Goal: Find specific page/section: Find specific page/section

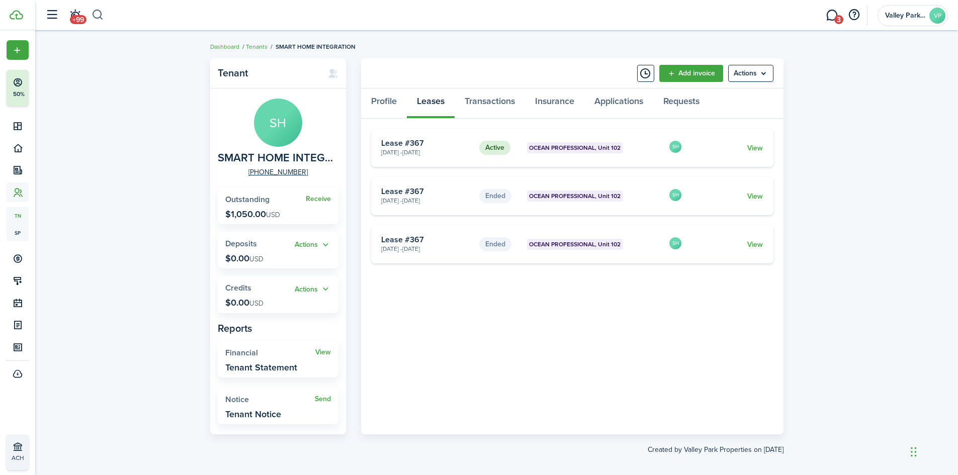
click at [101, 17] on button "button" at bounding box center [98, 15] width 13 height 17
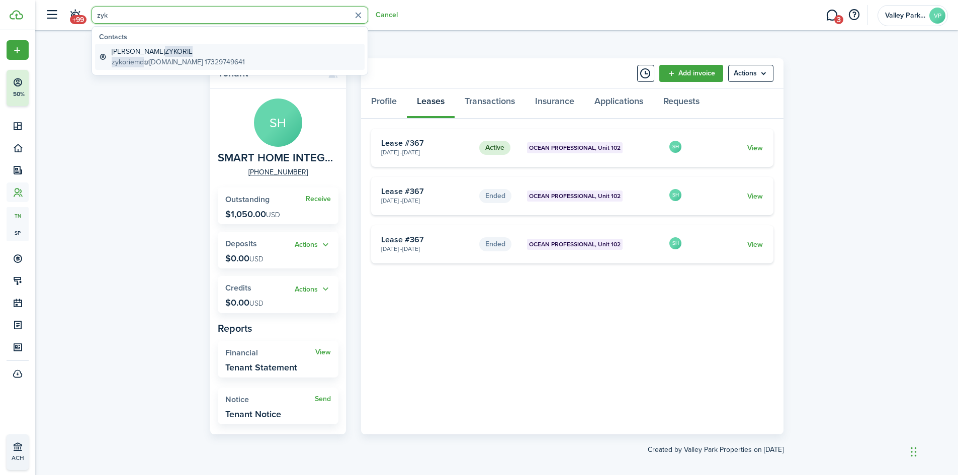
type input "zyk"
click at [200, 61] on global-search-item-description "zykoriemd @[DOMAIN_NAME] 17329749641" at bounding box center [178, 62] width 133 height 11
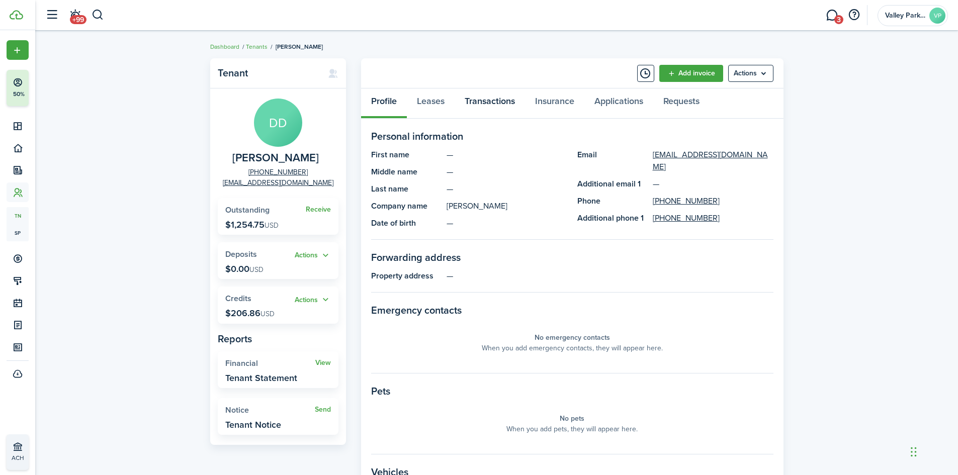
click at [491, 106] on link "Transactions" at bounding box center [490, 104] width 70 height 30
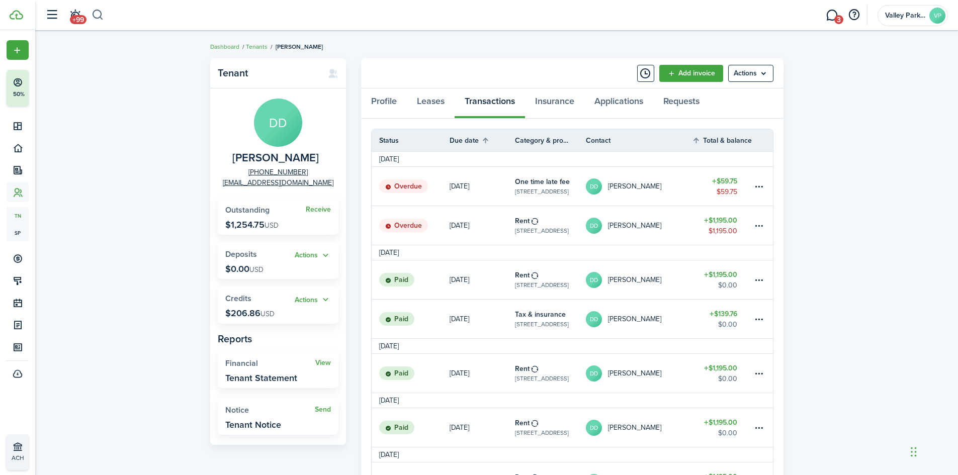
click at [99, 13] on button "button" at bounding box center [98, 15] width 13 height 17
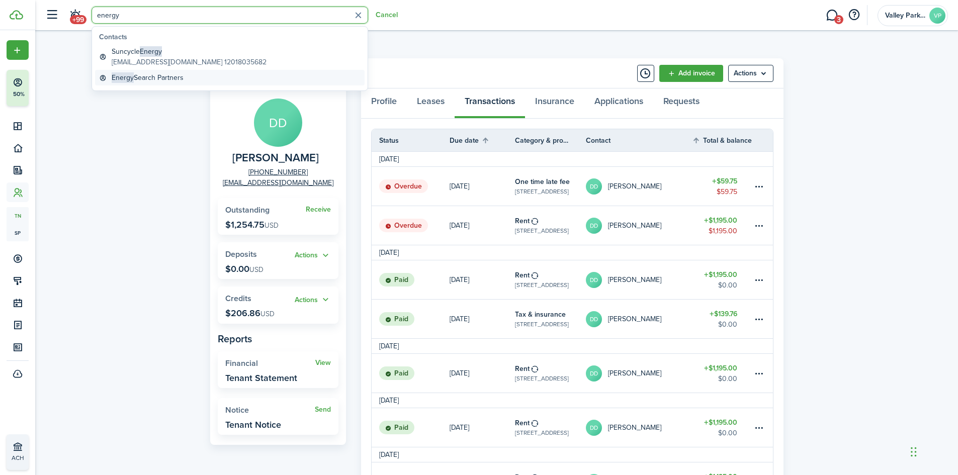
type input "energy"
click at [166, 74] on global-search-item-title "Energy Search Partners" at bounding box center [148, 77] width 72 height 11
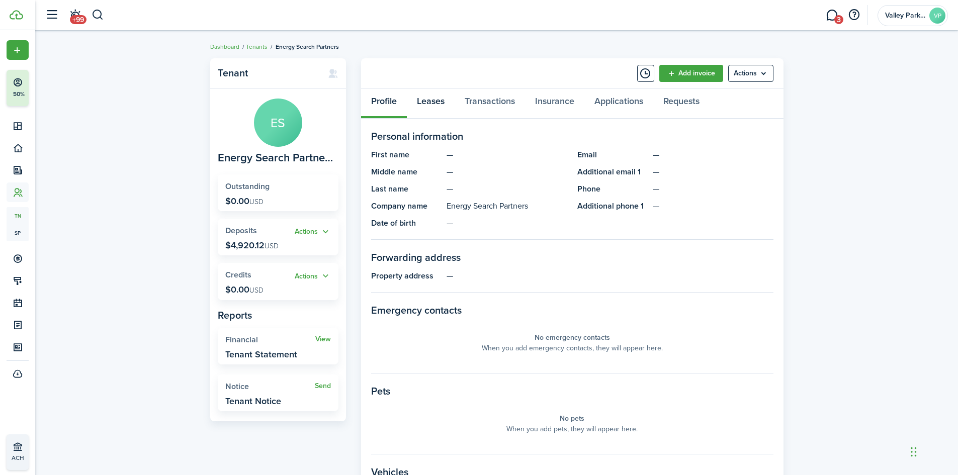
click at [427, 101] on link "Leases" at bounding box center [431, 104] width 48 height 30
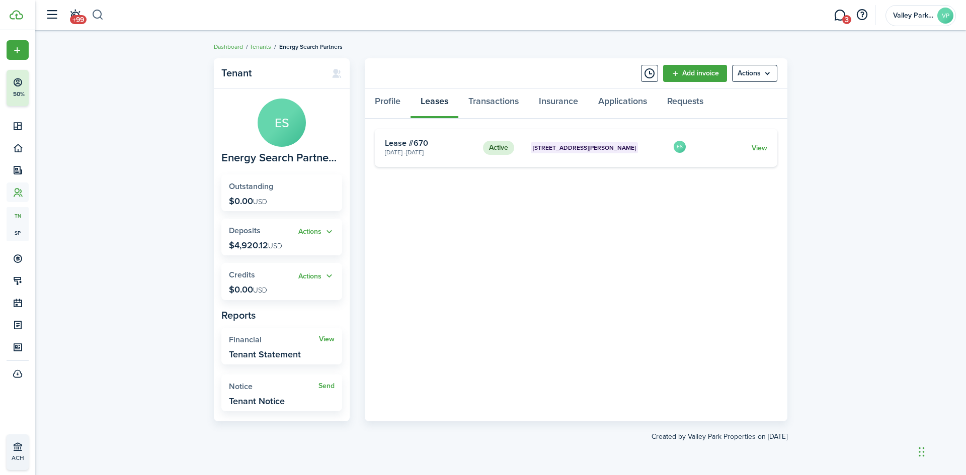
click at [93, 15] on button "button" at bounding box center [98, 15] width 13 height 17
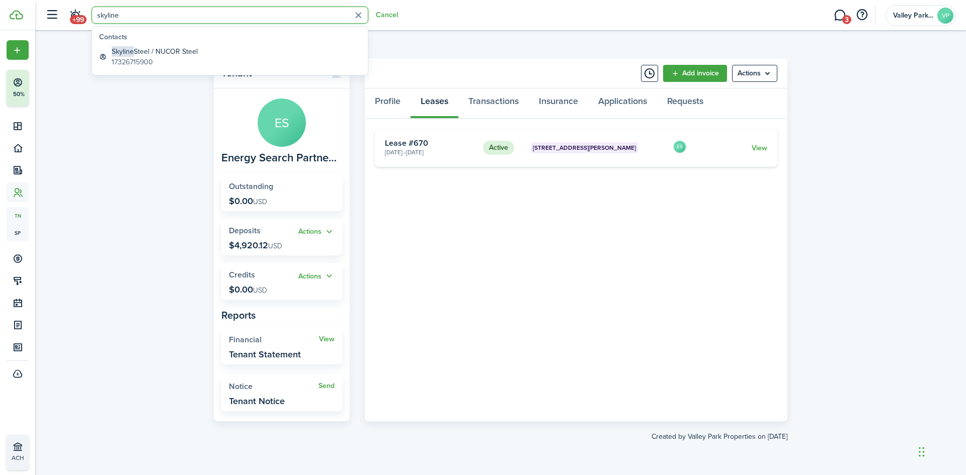
type input "skyline"
click at [185, 63] on global-search-item-description "17326715900" at bounding box center [155, 62] width 86 height 11
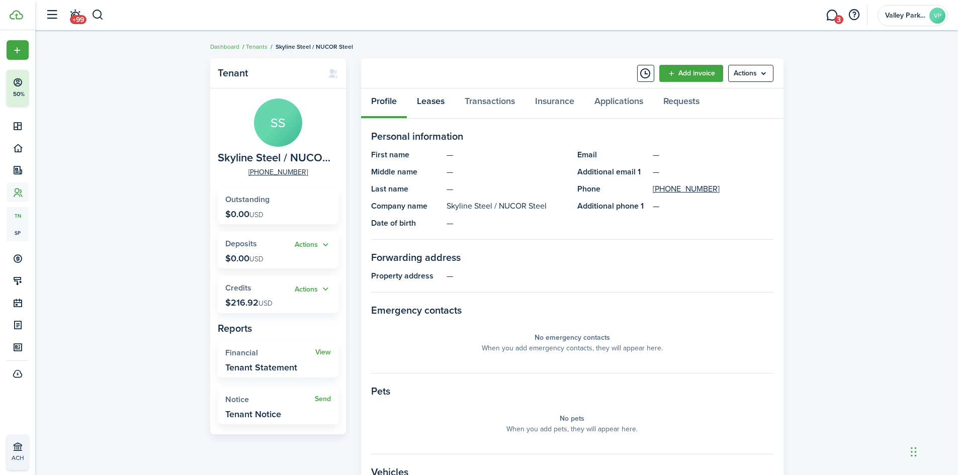
click at [433, 105] on link "Leases" at bounding box center [431, 104] width 48 height 30
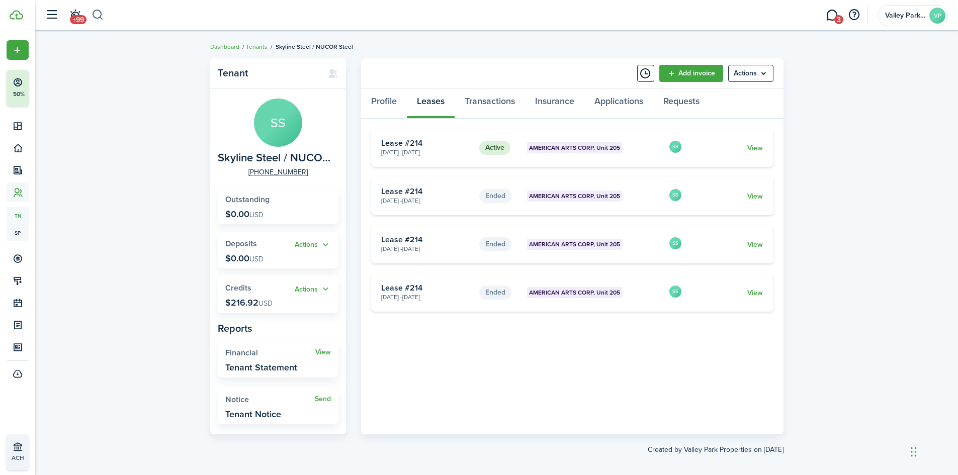
click at [98, 11] on button "button" at bounding box center [98, 15] width 13 height 17
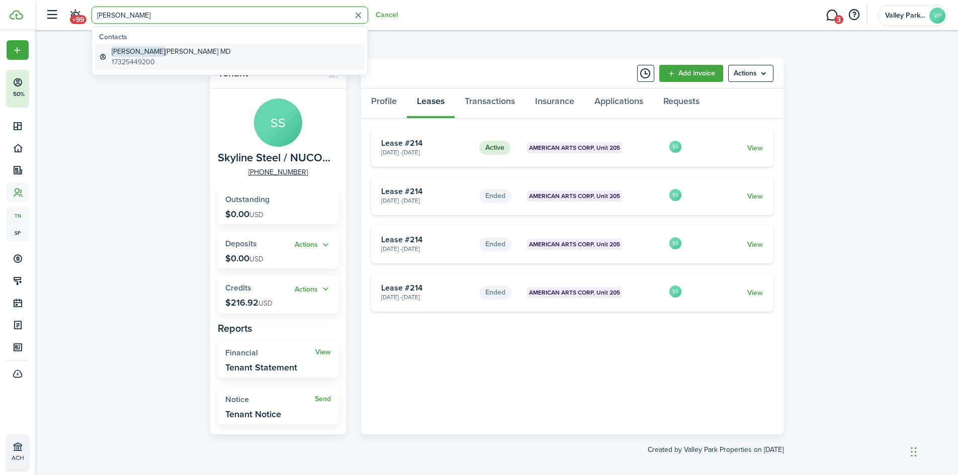
type input "[PERSON_NAME]"
click at [138, 50] on global-search-item-title "[PERSON_NAME] MD" at bounding box center [171, 51] width 119 height 11
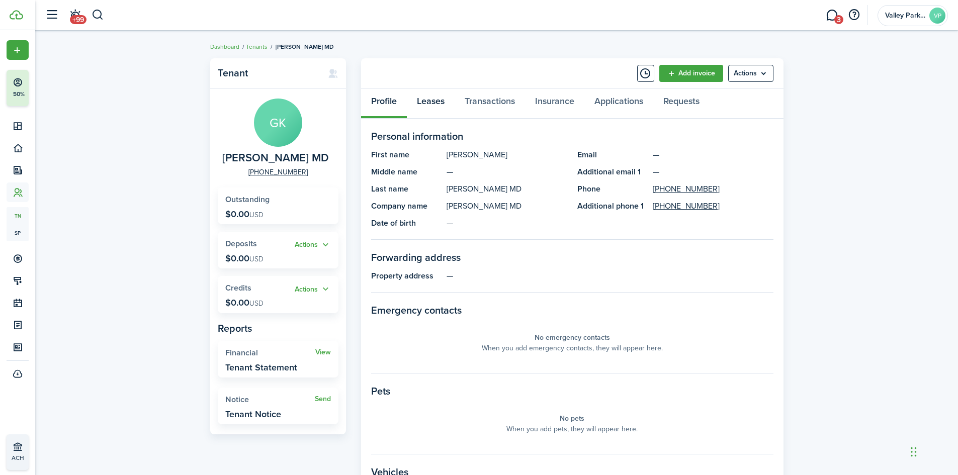
click at [439, 101] on link "Leases" at bounding box center [431, 104] width 48 height 30
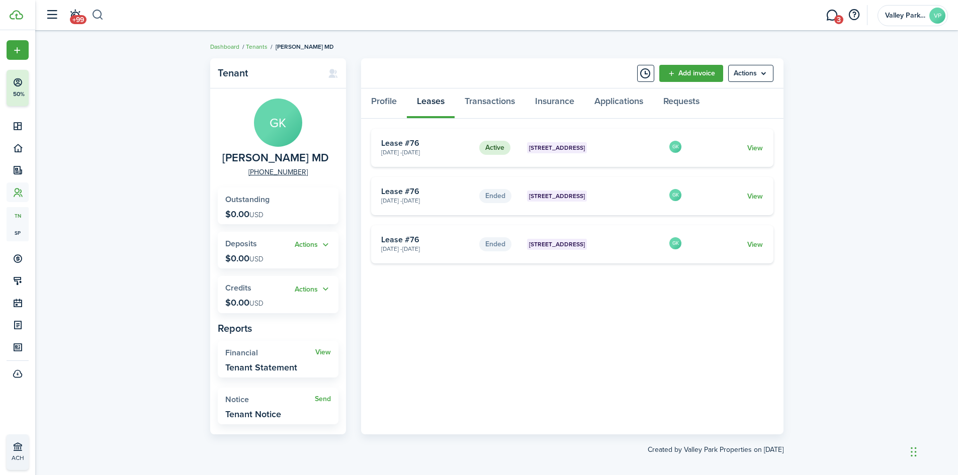
click at [103, 19] on button "button" at bounding box center [98, 15] width 13 height 17
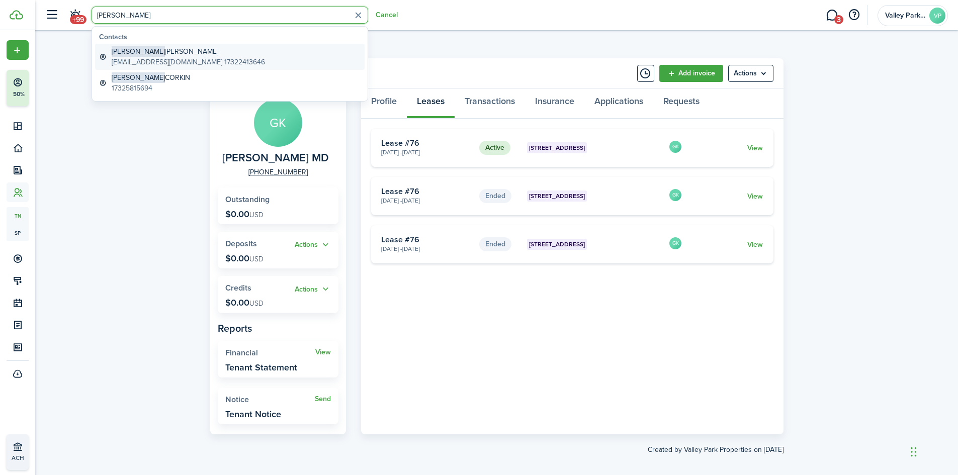
type input "[PERSON_NAME]"
click at [130, 53] on global-search-item-title "[PERSON_NAME]" at bounding box center [188, 51] width 153 height 11
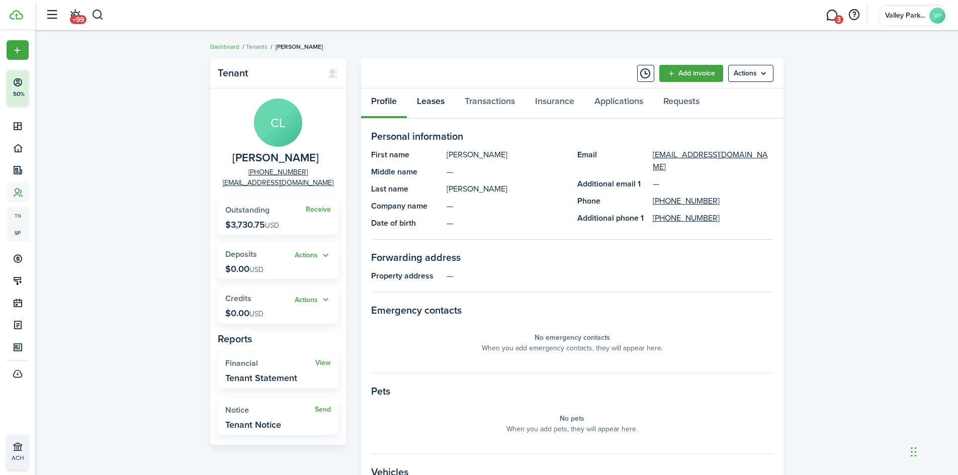
click at [434, 106] on link "Leases" at bounding box center [431, 104] width 48 height 30
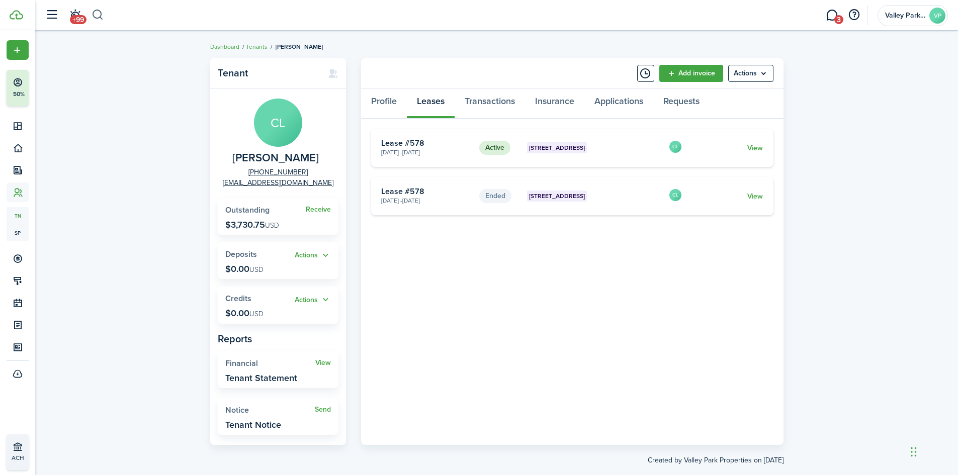
click at [95, 16] on button "button" at bounding box center [98, 15] width 13 height 17
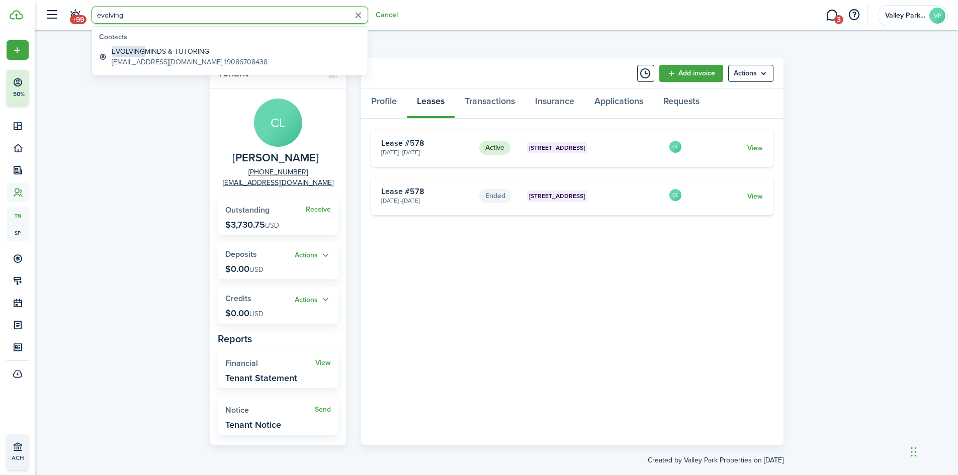
type input "evolving"
click at [157, 52] on global-search-item-title "EVOLVING MINDS & TUTORING" at bounding box center [190, 51] width 156 height 11
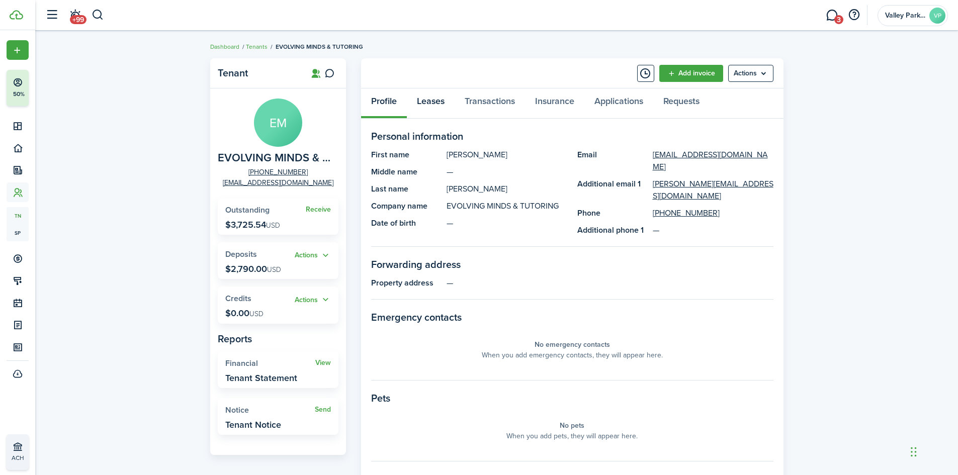
click at [432, 100] on link "Leases" at bounding box center [431, 104] width 48 height 30
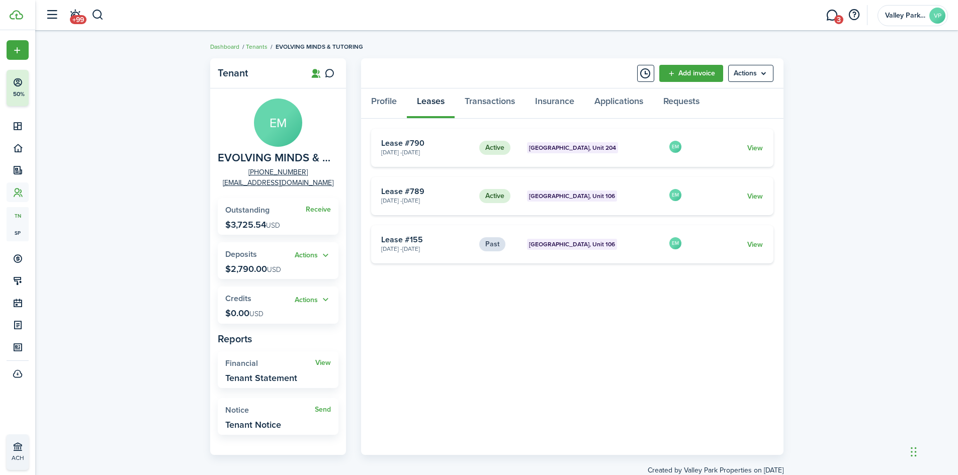
click at [106, 15] on header-wrapper "+99 3 Valley Park Properties VP" at bounding box center [494, 15] width 908 height 30
click at [95, 18] on button "button" at bounding box center [98, 15] width 13 height 17
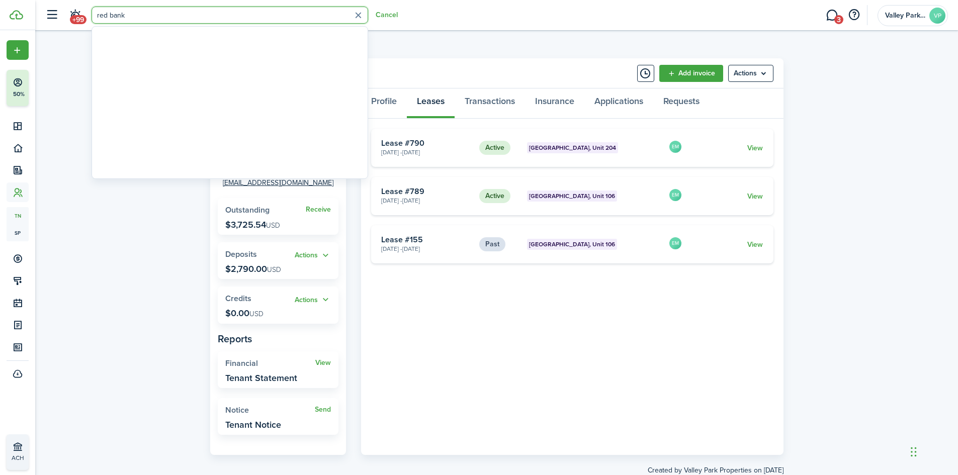
type input "red bank"
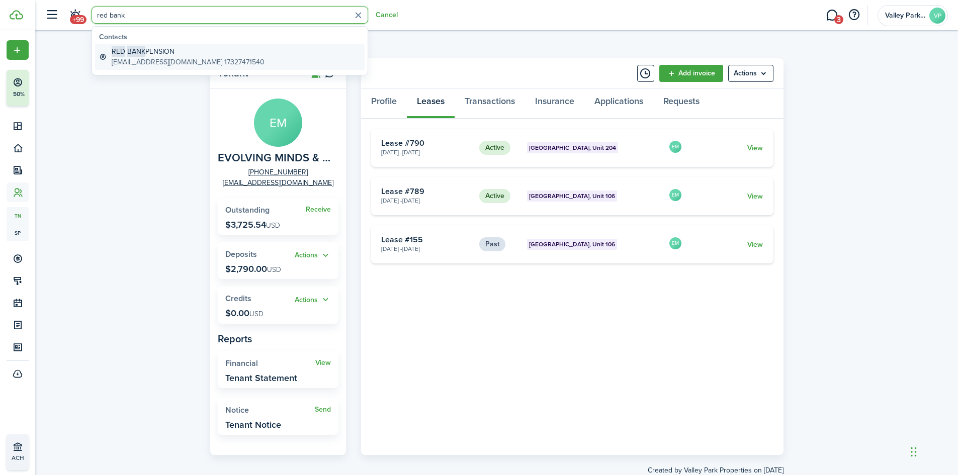
click at [150, 51] on global-search-item-title "RED BANK PENSION" at bounding box center [188, 51] width 153 height 11
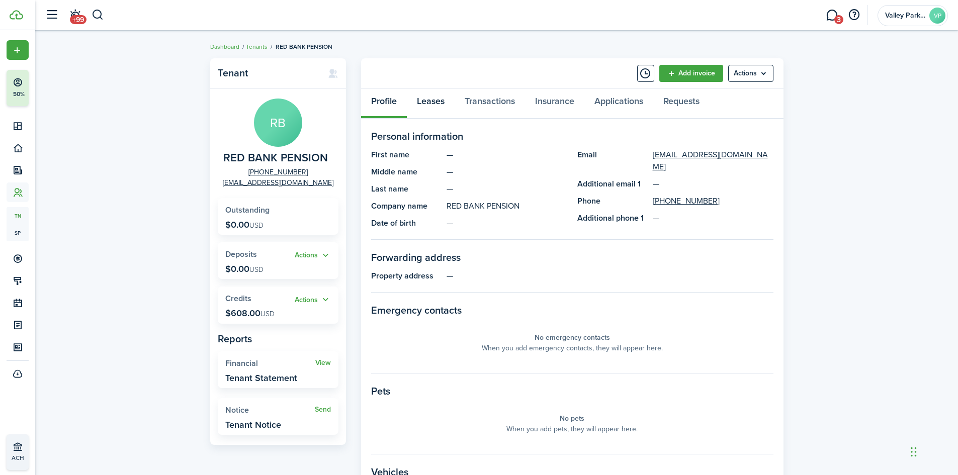
click at [428, 97] on link "Leases" at bounding box center [431, 104] width 48 height 30
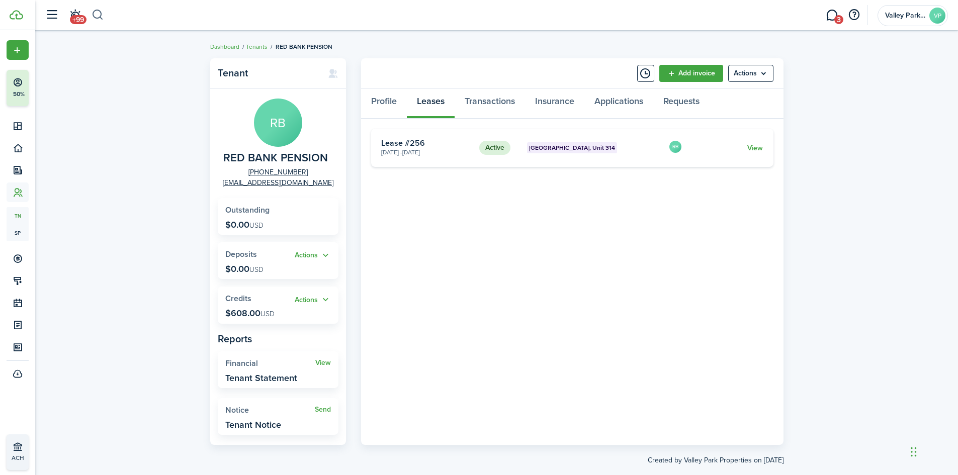
click at [103, 15] on button "button" at bounding box center [98, 15] width 13 height 17
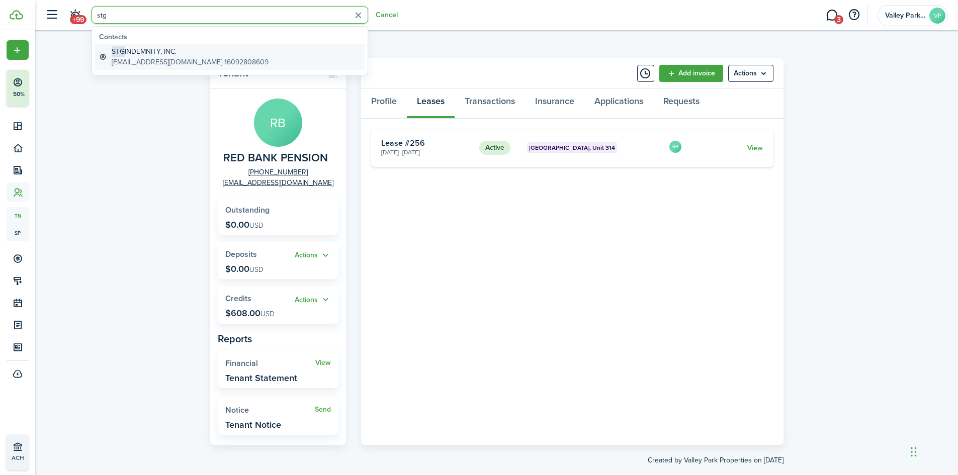
type input "stg"
click at [198, 54] on global-search-item-title "STG INDEMNITY, INC." at bounding box center [190, 51] width 157 height 11
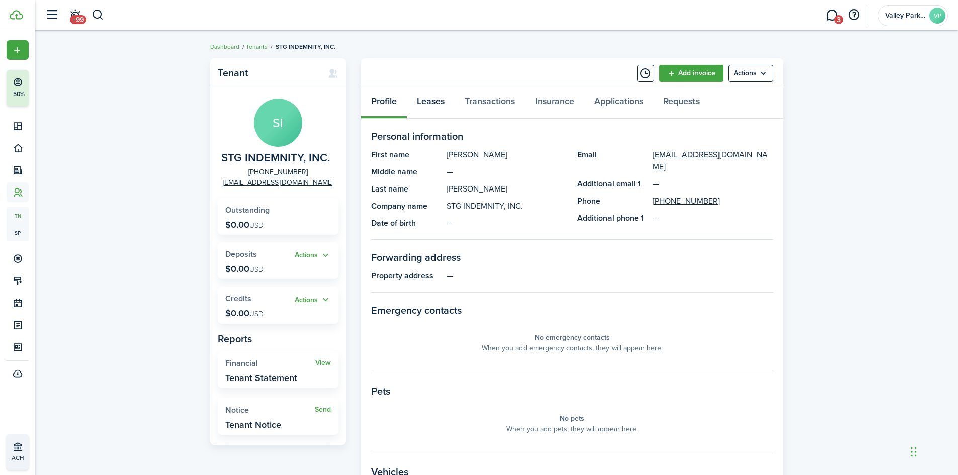
click at [450, 104] on link "Leases" at bounding box center [431, 104] width 48 height 30
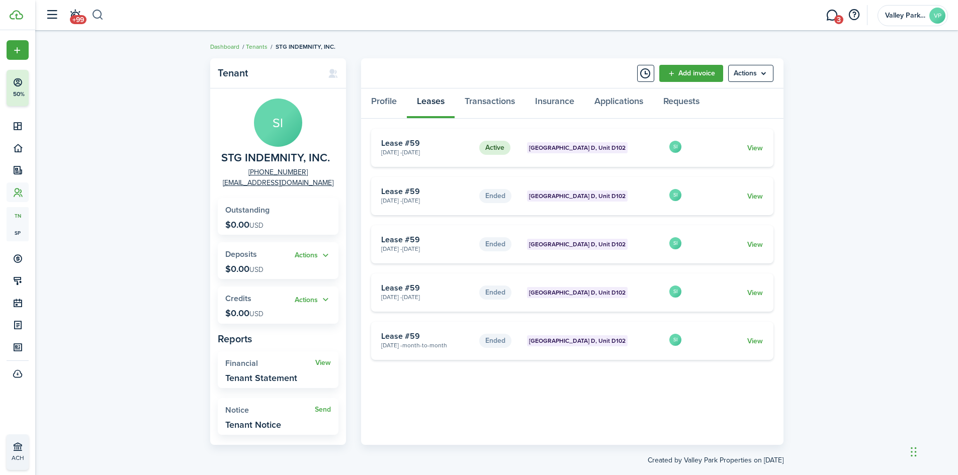
click at [96, 17] on button "button" at bounding box center [98, 15] width 13 height 17
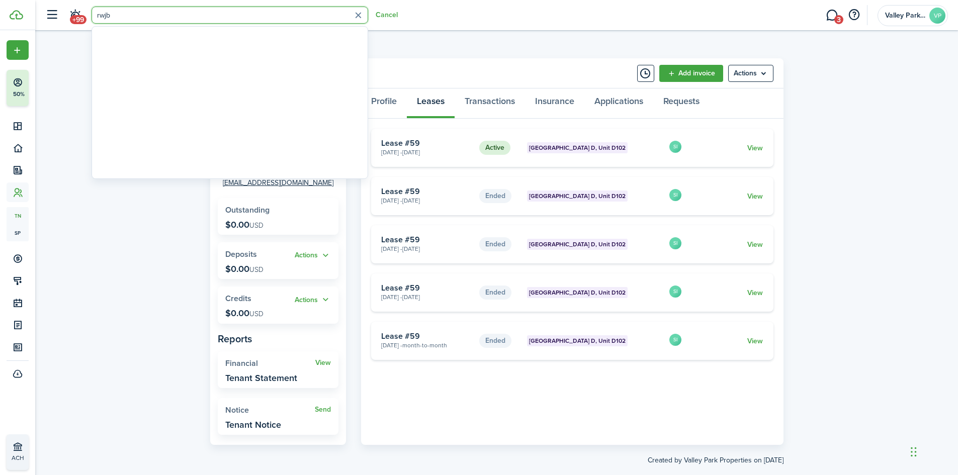
type input "rwjbh"
drag, startPoint x: 130, startPoint y: 14, endPoint x: 70, endPoint y: 8, distance: 60.1
click at [70, 8] on header-control-items "+99 rwjbh Cancel" at bounding box center [219, 16] width 358 height 26
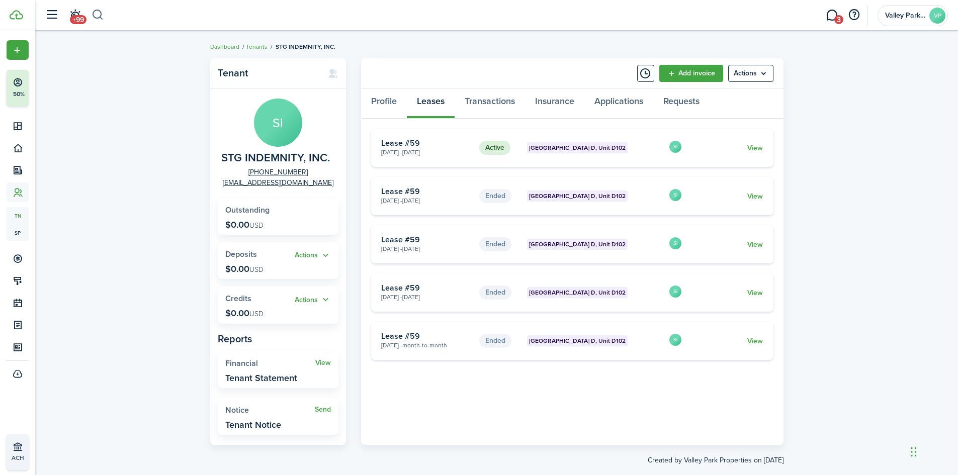
click at [93, 13] on button "button" at bounding box center [98, 15] width 13 height 17
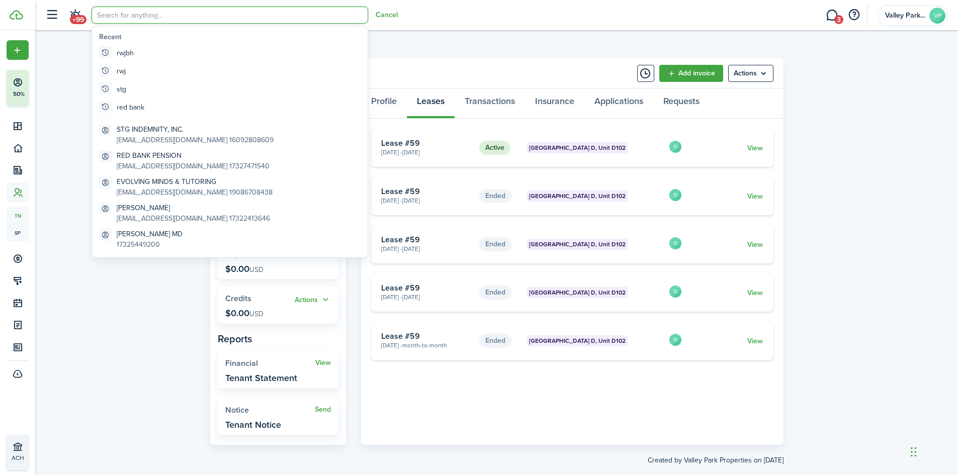
type input "r"
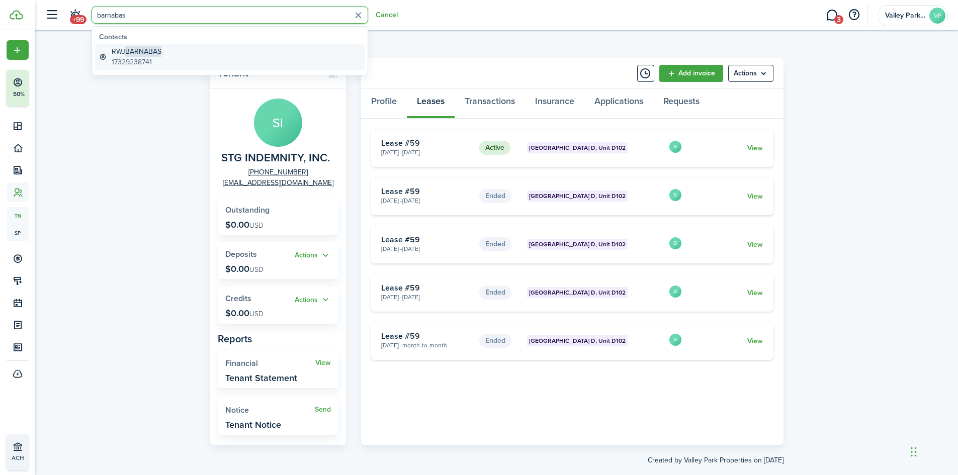
type input "barnabas"
click at [147, 46] on link "RWJ BARNABAS 17329238741" at bounding box center [230, 57] width 270 height 26
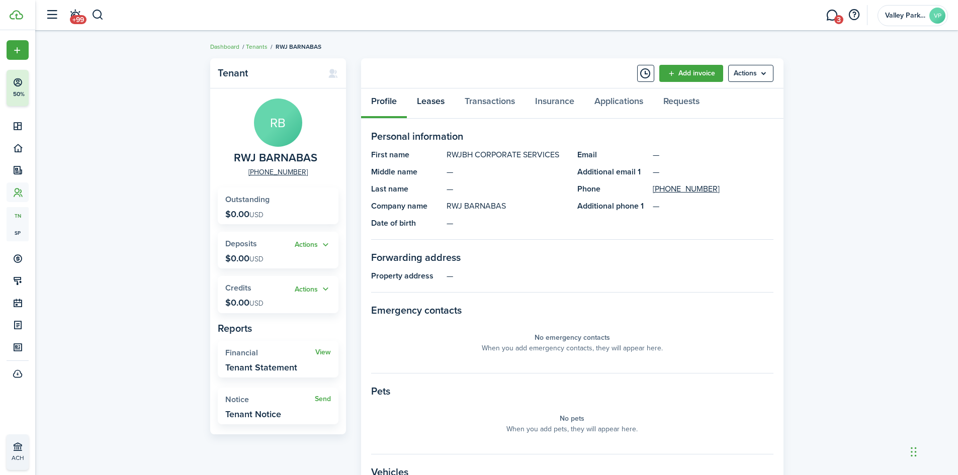
click at [433, 104] on link "Leases" at bounding box center [431, 104] width 48 height 30
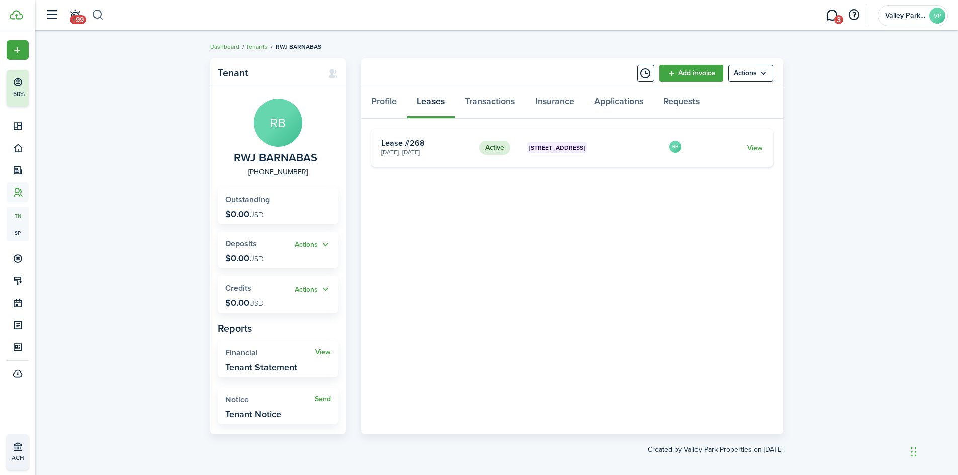
click at [95, 10] on button "button" at bounding box center [98, 15] width 13 height 17
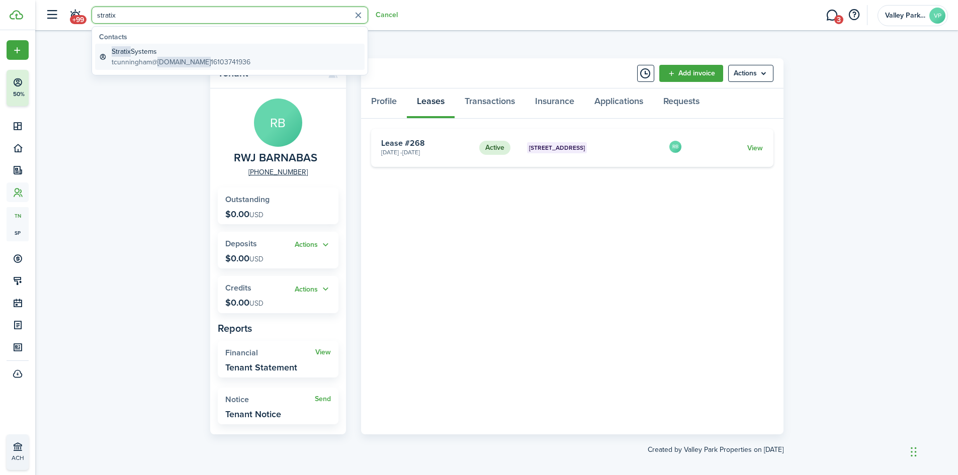
type input "stratix"
click at [158, 59] on span "[DOMAIN_NAME]" at bounding box center [183, 62] width 53 height 11
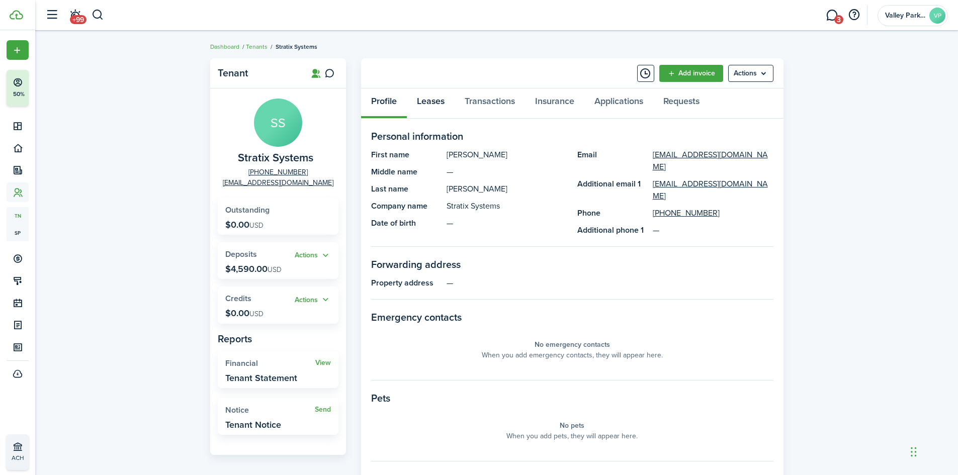
click at [445, 100] on link "Leases" at bounding box center [431, 104] width 48 height 30
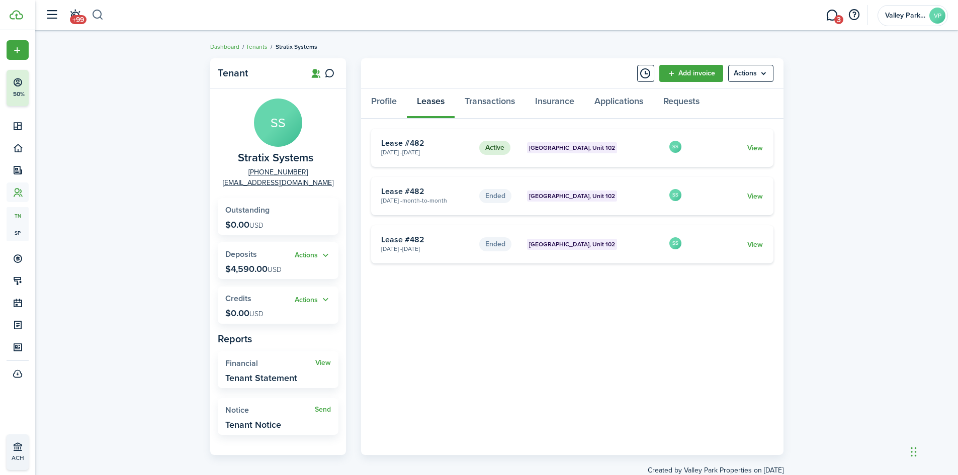
click at [92, 14] on button "button" at bounding box center [98, 15] width 13 height 17
type input "[PERSON_NAME]"
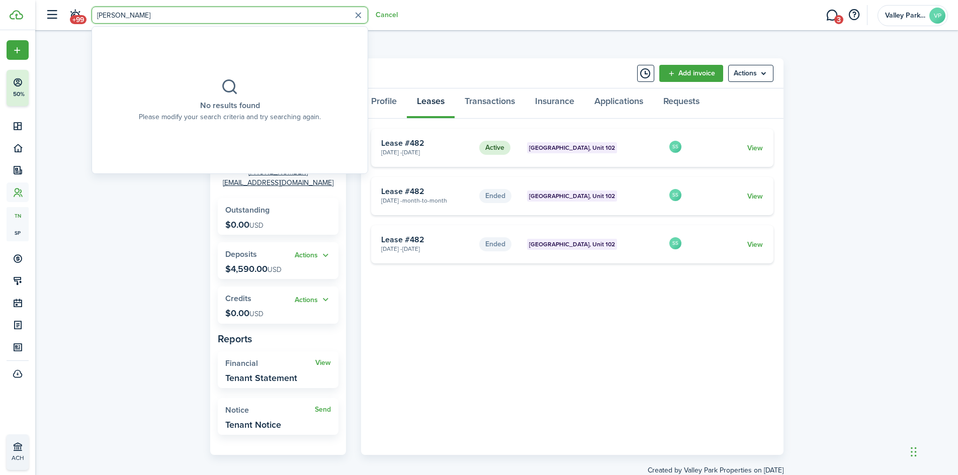
drag, startPoint x: 126, startPoint y: 18, endPoint x: 42, endPoint y: 16, distance: 84.0
click at [42, 16] on header-control-items "+99 [PERSON_NAME]" at bounding box center [219, 16] width 358 height 26
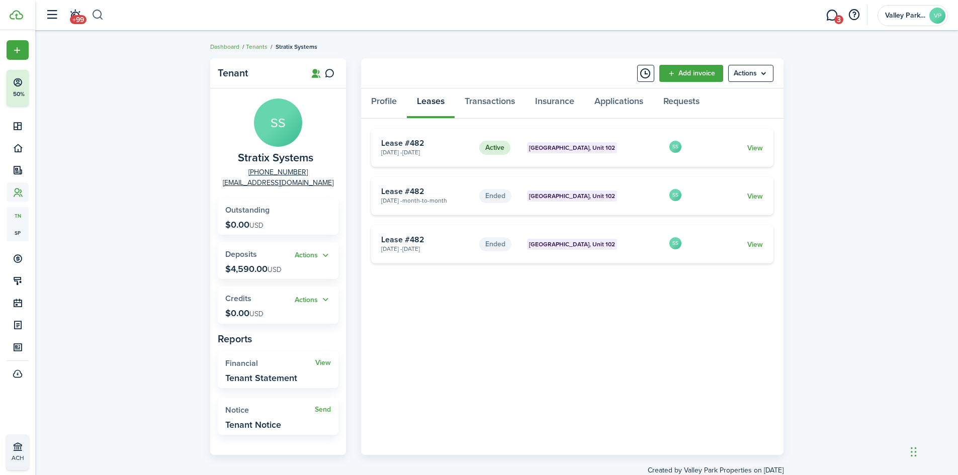
click at [100, 14] on button "button" at bounding box center [98, 15] width 13 height 17
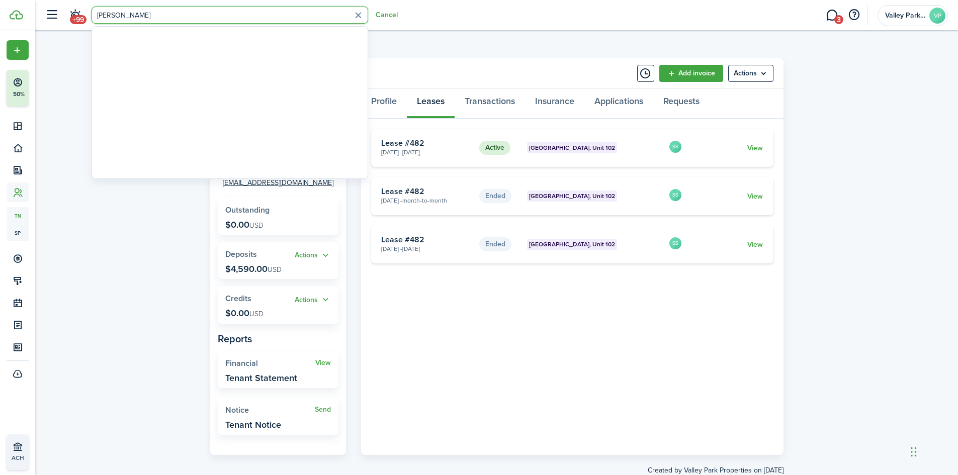
type input "[PERSON_NAME]"
drag, startPoint x: 125, startPoint y: 17, endPoint x: 77, endPoint y: 23, distance: 48.1
click at [77, 23] on header-control-items "+99 [PERSON_NAME] Cancel" at bounding box center [219, 16] width 358 height 26
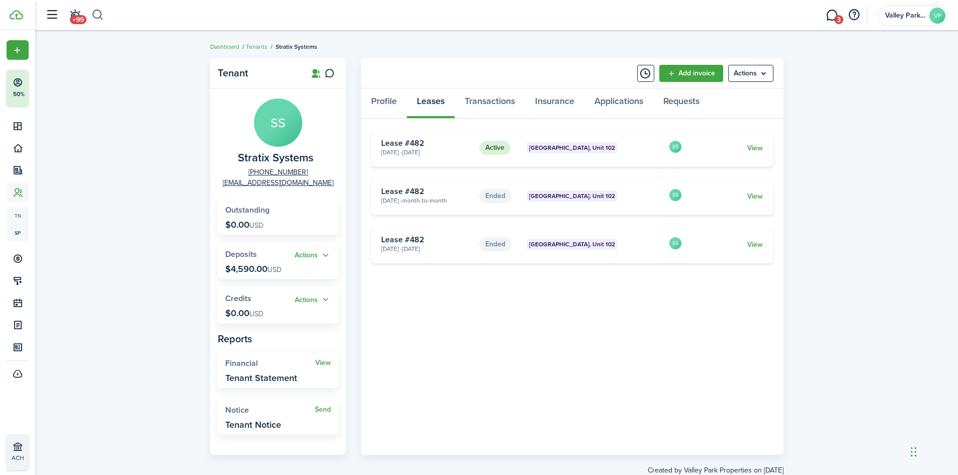
click at [98, 15] on button "button" at bounding box center [98, 15] width 13 height 17
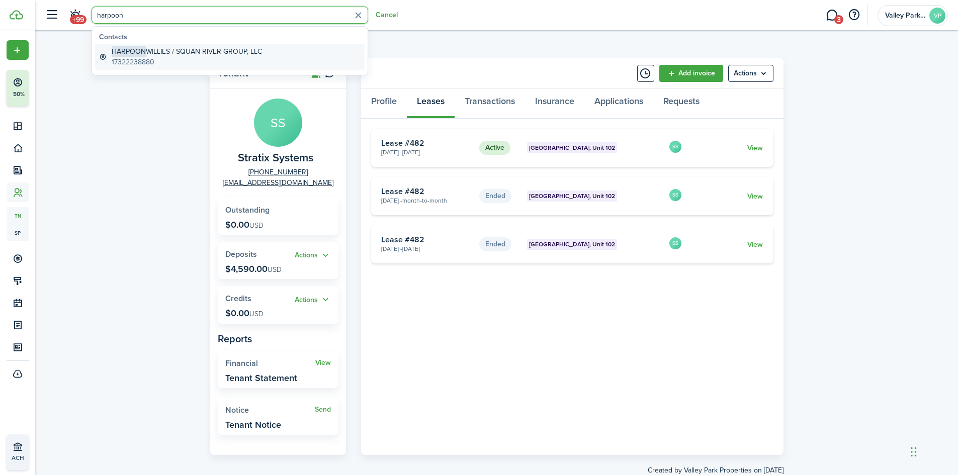
type input "harpoon"
click at [180, 52] on global-search-item-title "HARPOON WILLIES / SQUAN RIVER GROUP, LLC" at bounding box center [187, 51] width 150 height 11
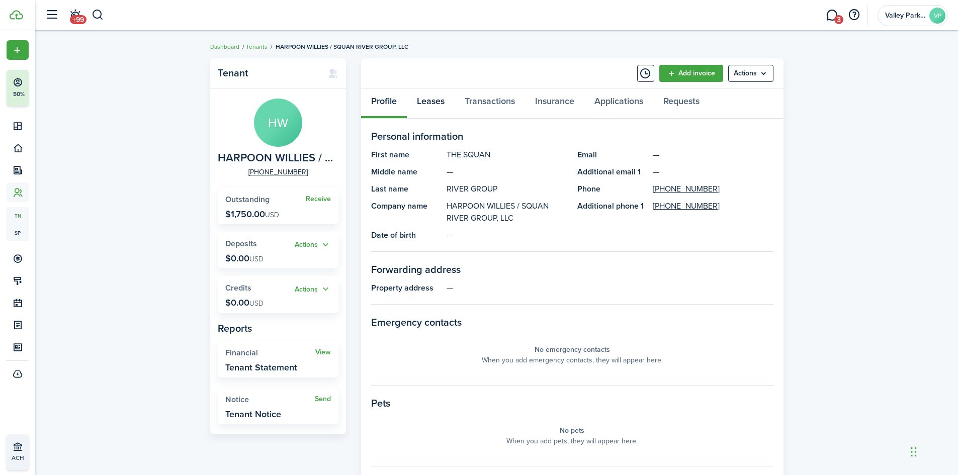
click at [413, 106] on link "Leases" at bounding box center [431, 104] width 48 height 30
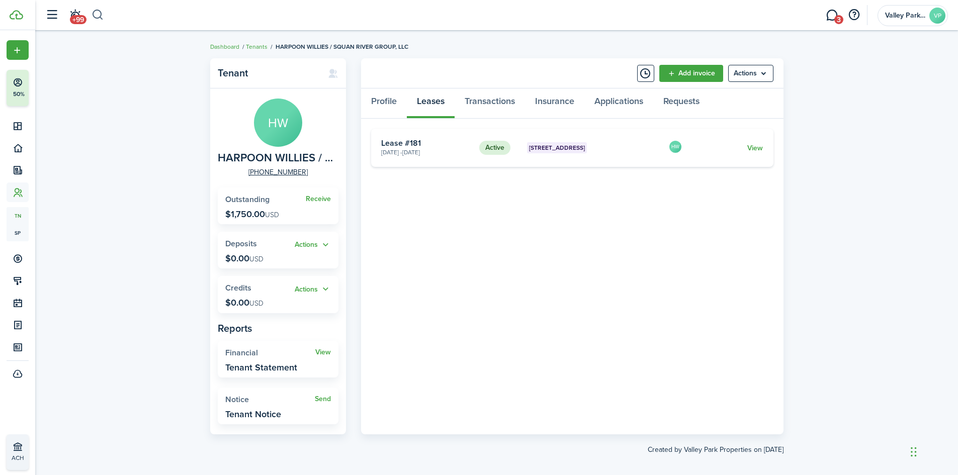
click at [101, 18] on button "button" at bounding box center [98, 15] width 13 height 17
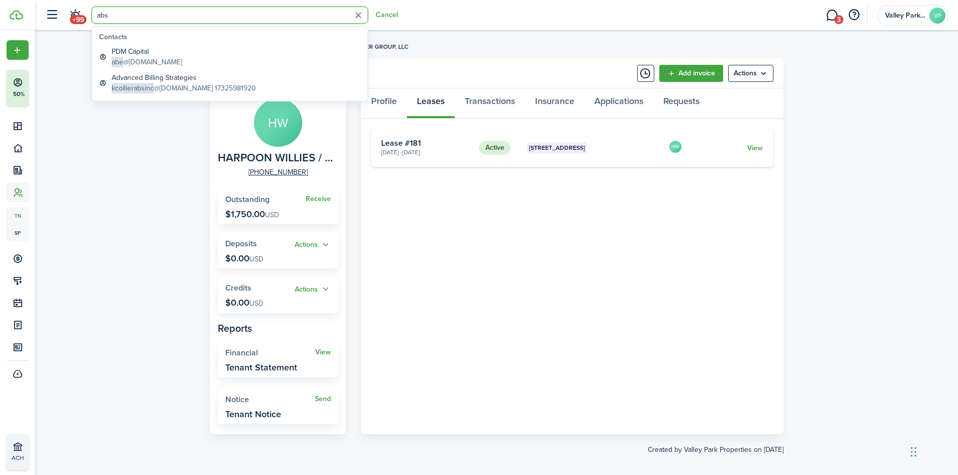
type input "abs"
click at [219, 79] on global-search-item-title "Advanced Billing Strategies" at bounding box center [184, 77] width 144 height 11
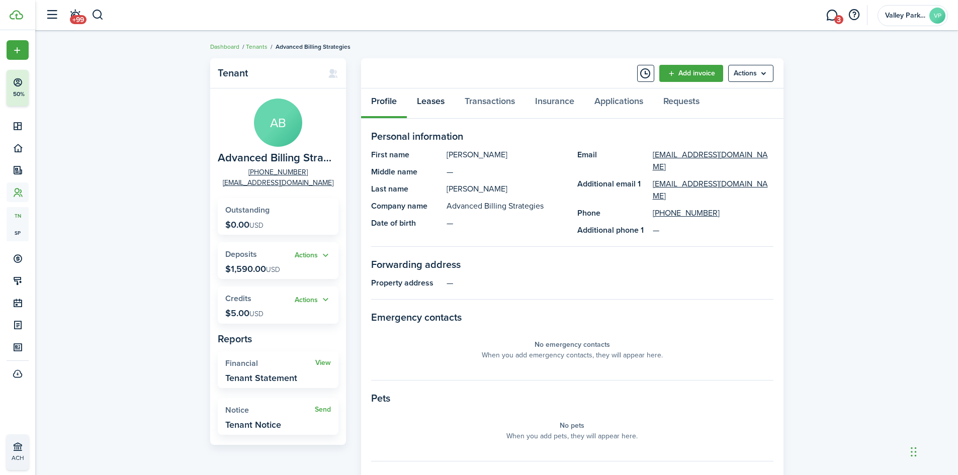
click at [426, 95] on link "Leases" at bounding box center [431, 104] width 48 height 30
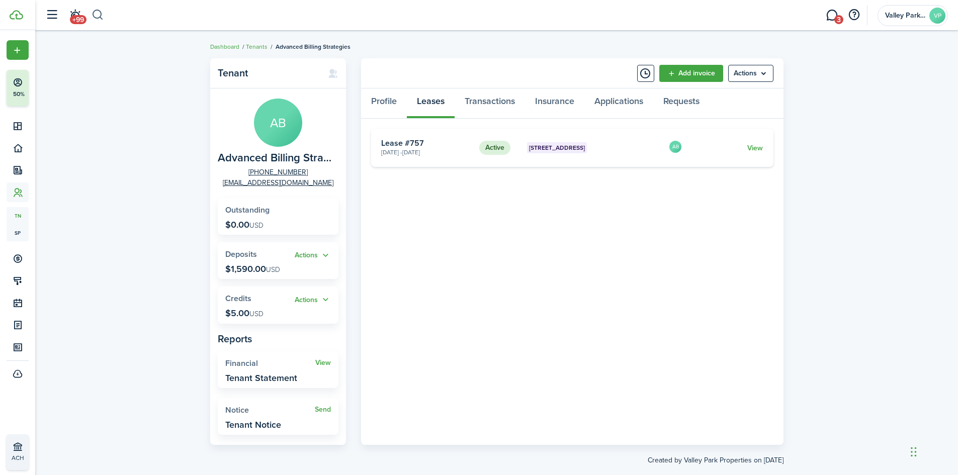
click at [99, 16] on button "button" at bounding box center [98, 15] width 13 height 17
type input "ultimate"
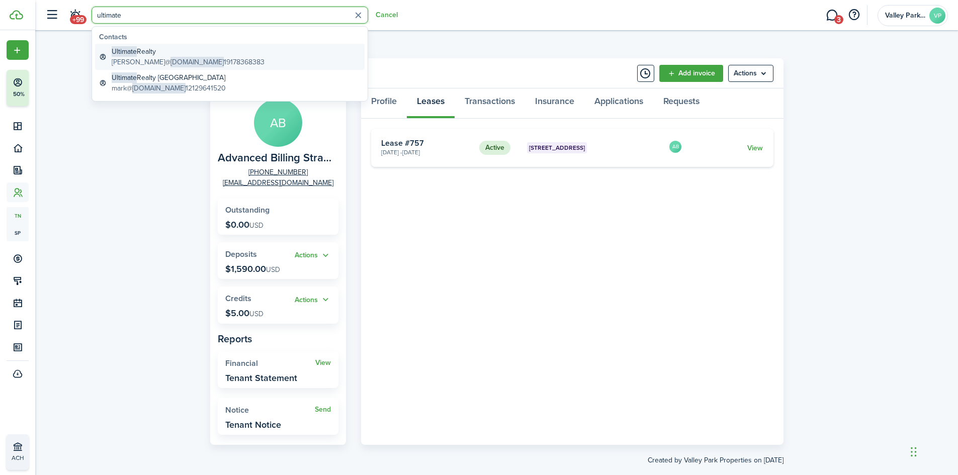
click at [178, 60] on span "[DOMAIN_NAME]" at bounding box center [196, 62] width 53 height 11
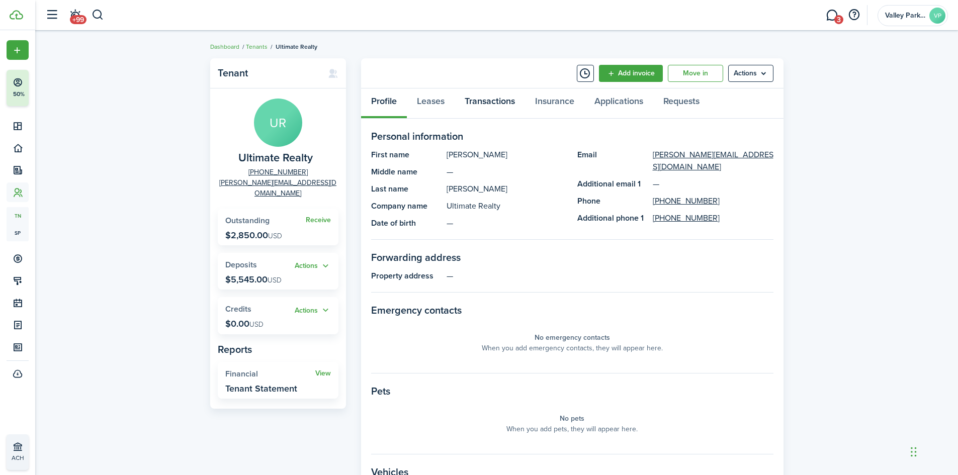
click at [490, 98] on link "Transactions" at bounding box center [490, 104] width 70 height 30
